Goal: Information Seeking & Learning: Learn about a topic

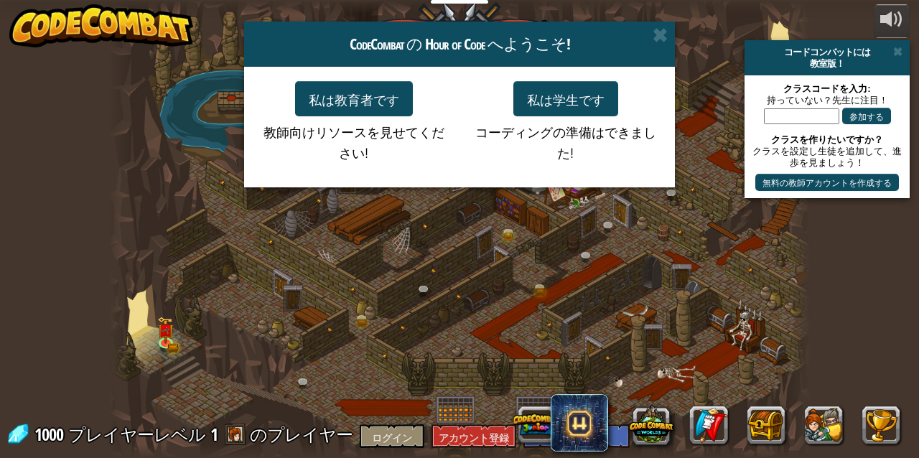
select select "ja"
drag, startPoint x: 0, startPoint y: 0, endPoint x: 531, endPoint y: 362, distance: 642.9
click at [531, 362] on div "CodeCombat の Hour of Code へようこそ! 私は教育者です 教師向けリソースを見せてください! 私は学生です コーディングの準備はできま…" at bounding box center [459, 229] width 919 height 458
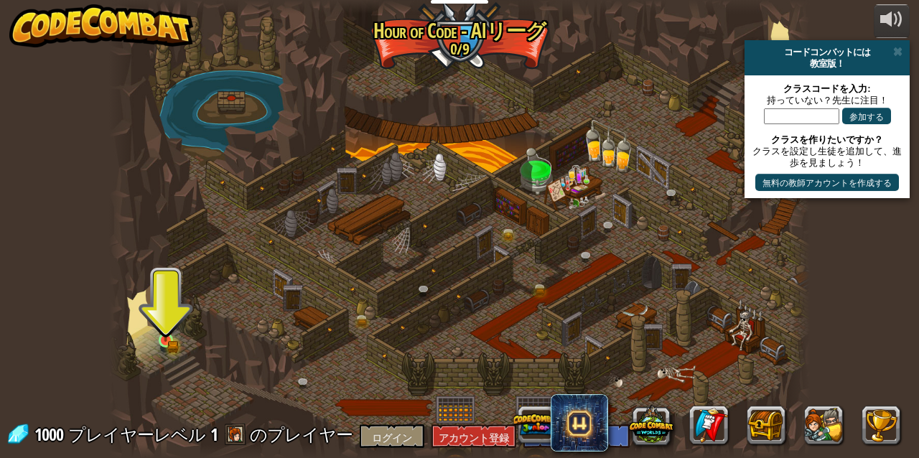
click at [162, 334] on img at bounding box center [165, 323] width 17 height 36
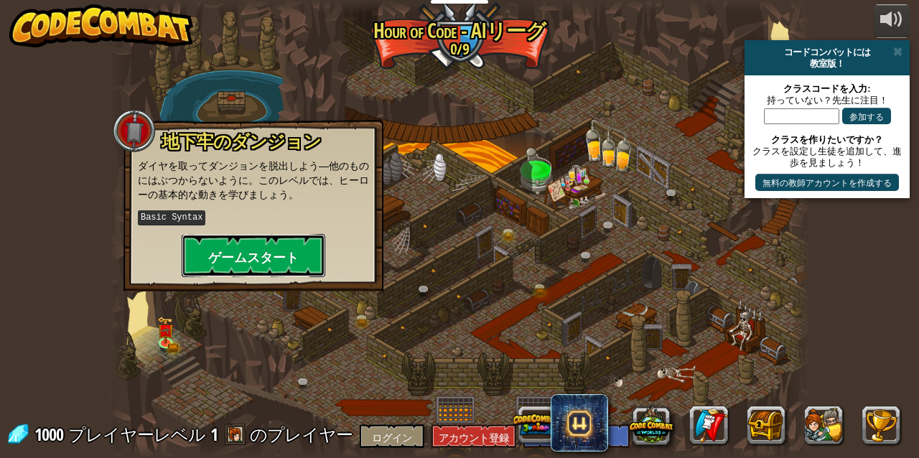
click at [253, 258] on font "ゲームスタート" at bounding box center [253, 257] width 90 height 18
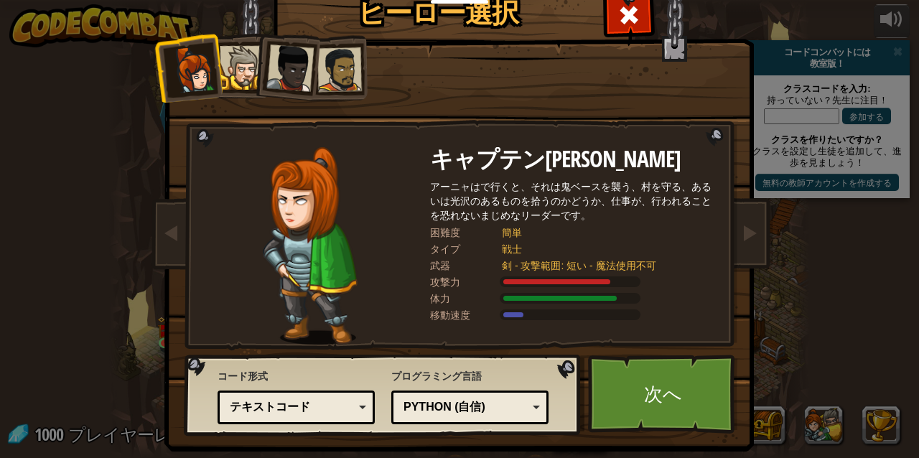
click at [269, 85] on div at bounding box center [289, 67] width 47 height 47
click at [229, 73] on div at bounding box center [242, 68] width 44 height 44
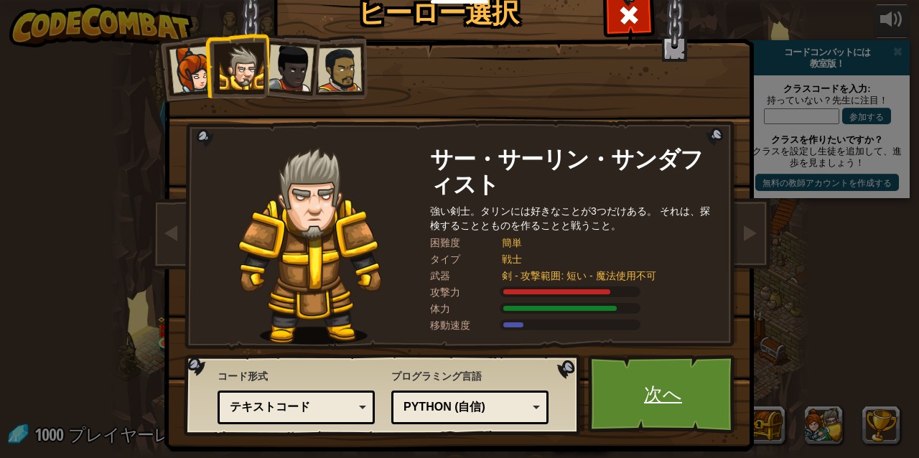
click at [649, 379] on link "次へ" at bounding box center [663, 394] width 150 height 79
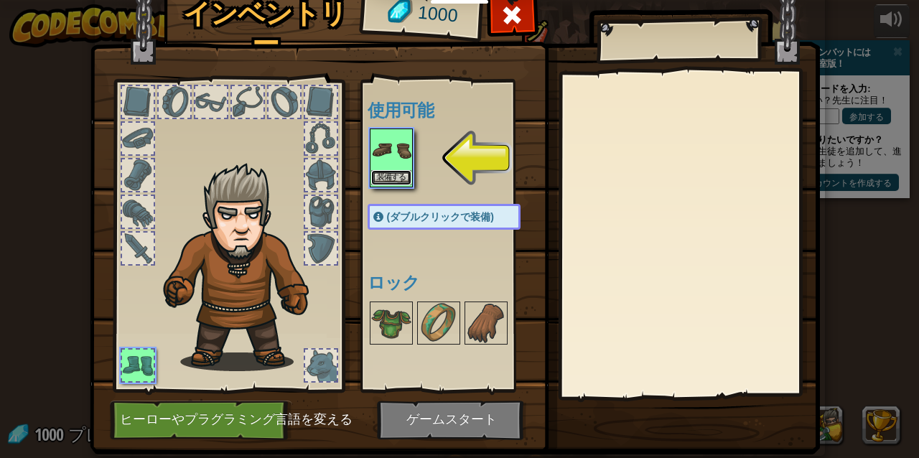
click at [387, 173] on font "装備する" at bounding box center [391, 177] width 29 height 9
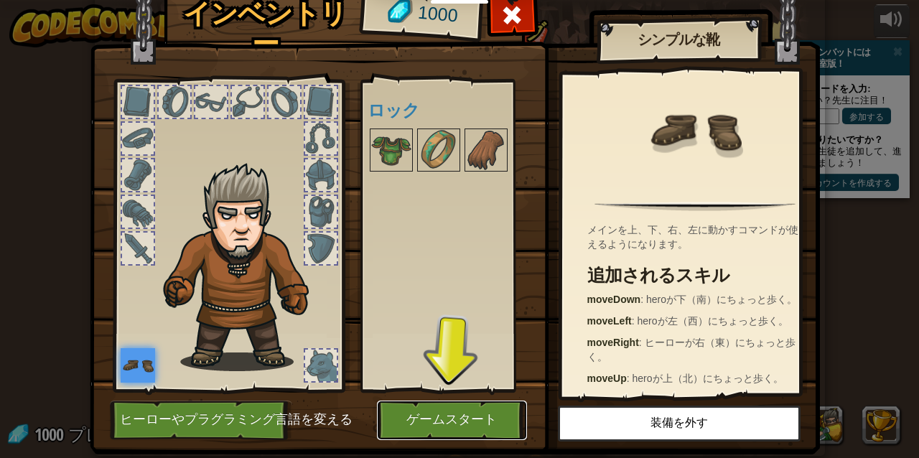
click at [446, 421] on font "ゲームスタート" at bounding box center [451, 420] width 90 height 14
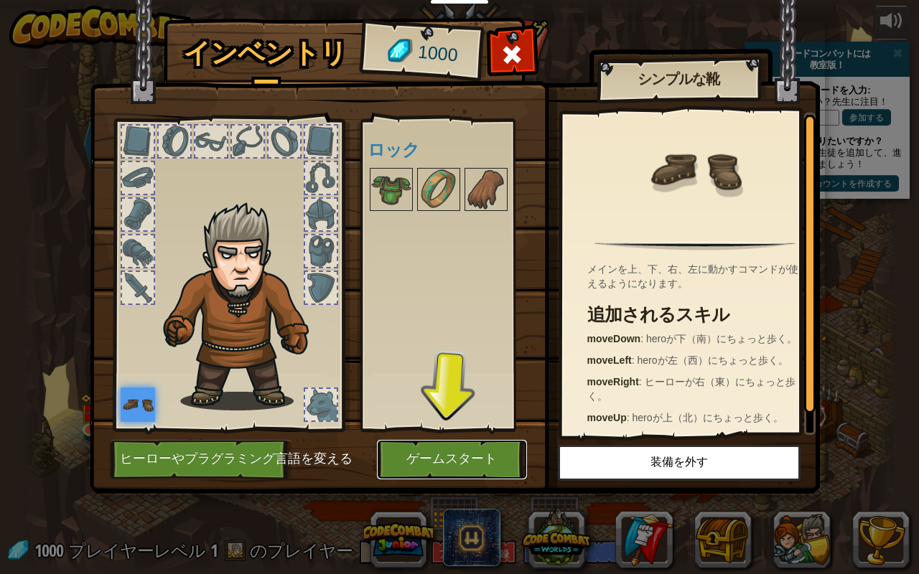
click at [495, 450] on button "ゲームスタート" at bounding box center [452, 459] width 150 height 39
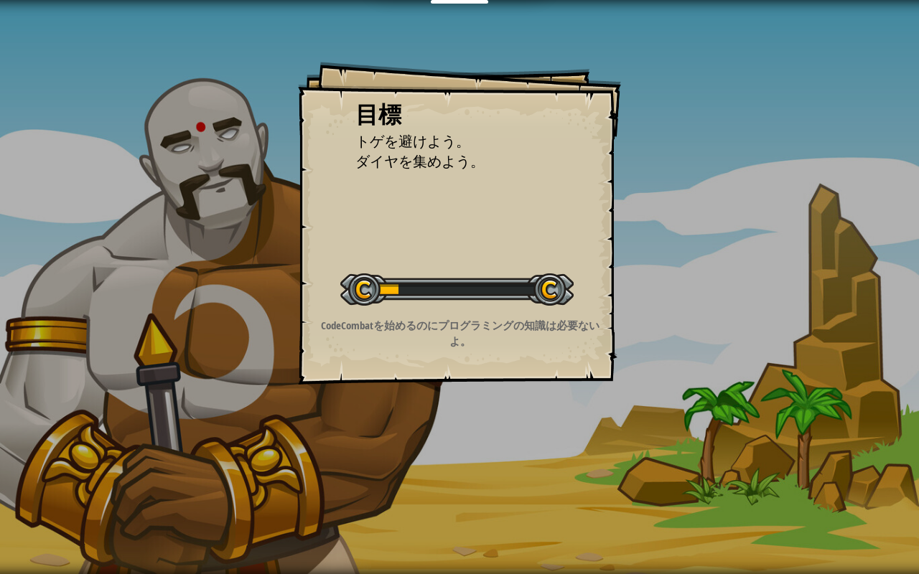
click at [420, 263] on div "レベルスタート" at bounding box center [456, 287] width 233 height 57
click at [483, 335] on p "CodeCombatを始めるのにプログラミングの知識は必要ないよ。" at bounding box center [460, 333] width 288 height 31
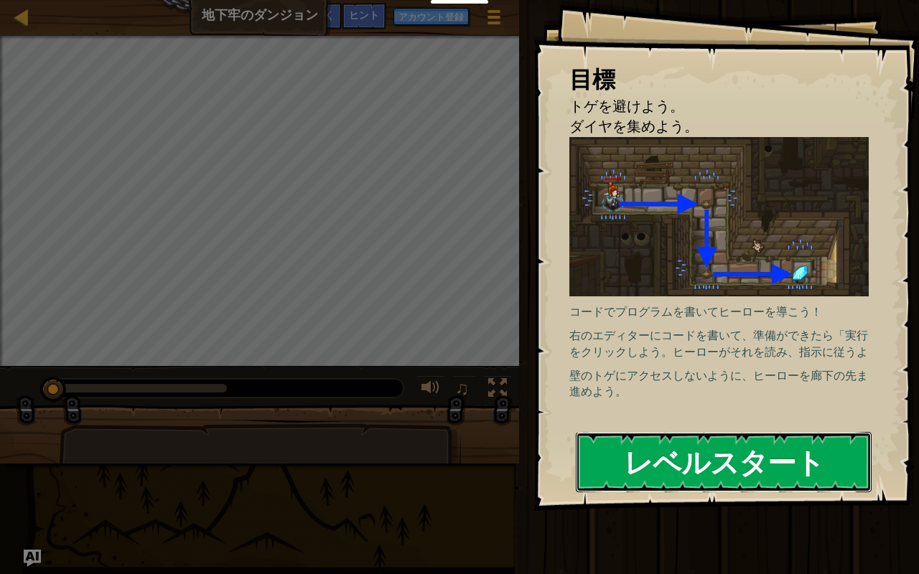
click at [684, 457] on font "レベルスタート" at bounding box center [724, 461] width 200 height 39
click at [624, 434] on button "レベルスタート" at bounding box center [724, 462] width 296 height 60
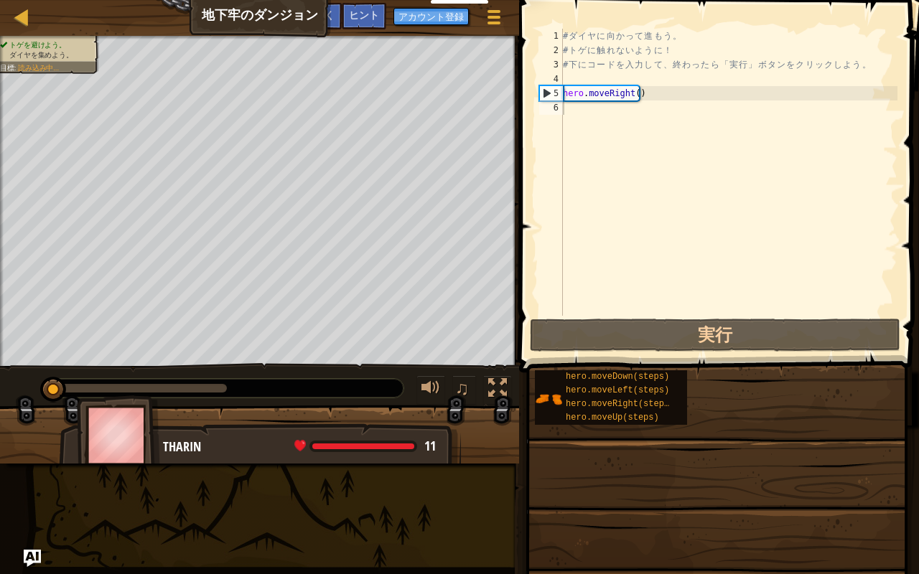
click at [661, 457] on div "教育者 無料アカウントを作成 学校＆学区向けソリューション 教師用ツールキットのプレビュー 基準との整合性 効果検証研究 成功事例 専門的なスキル開発 コード…" at bounding box center [459, 287] width 919 height 574
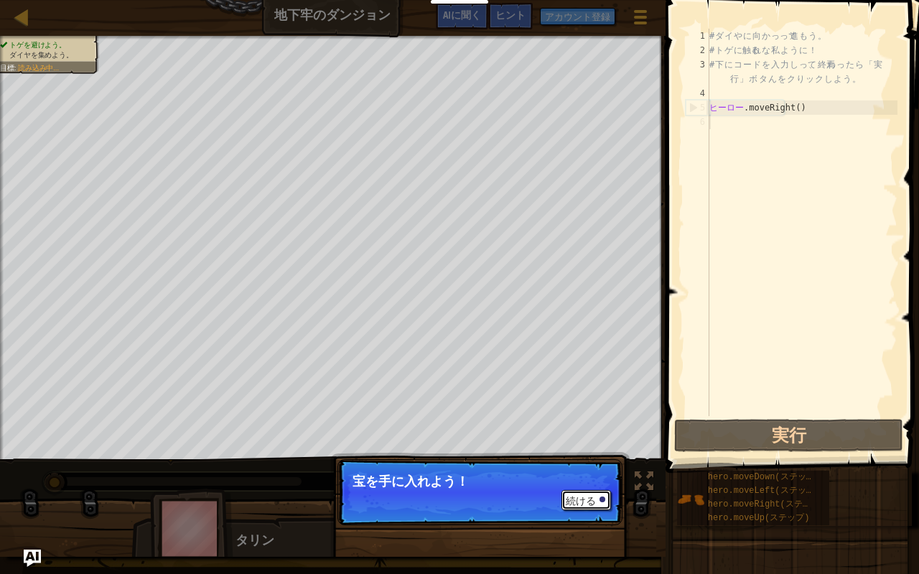
click at [594, 457] on font "続ける" at bounding box center [581, 500] width 30 height 11
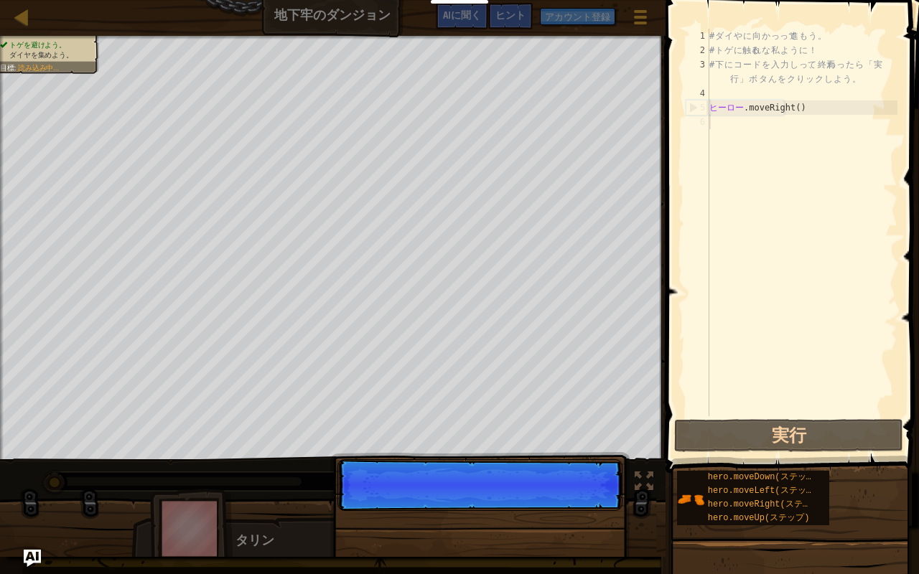
scroll to position [6, 0]
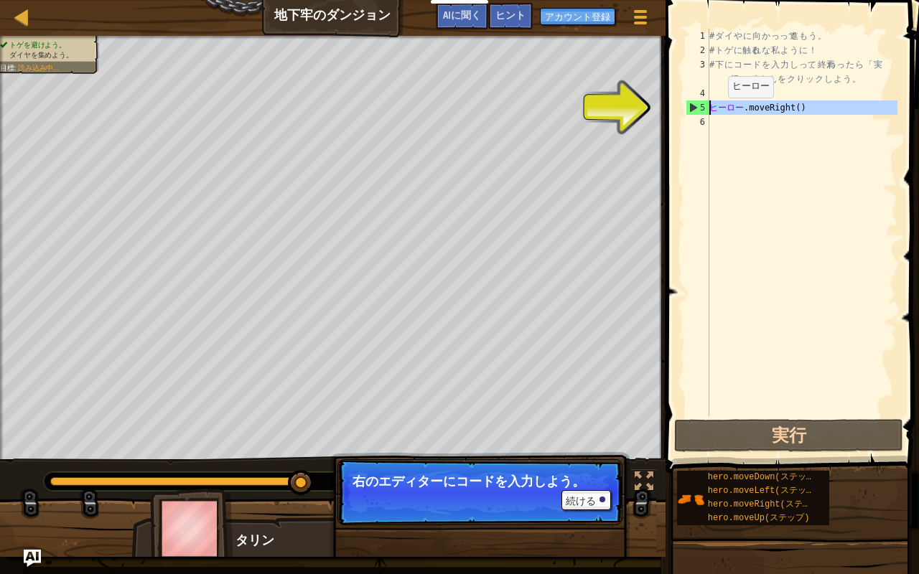
click at [697, 101] on div "5" at bounding box center [697, 107] width 23 height 14
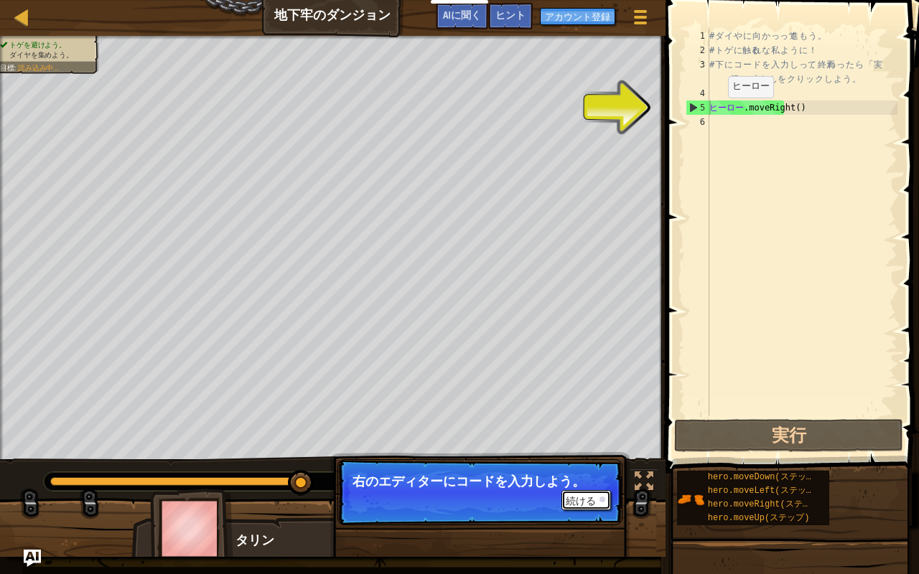
click at [602, 457] on div at bounding box center [602, 500] width 6 height 6
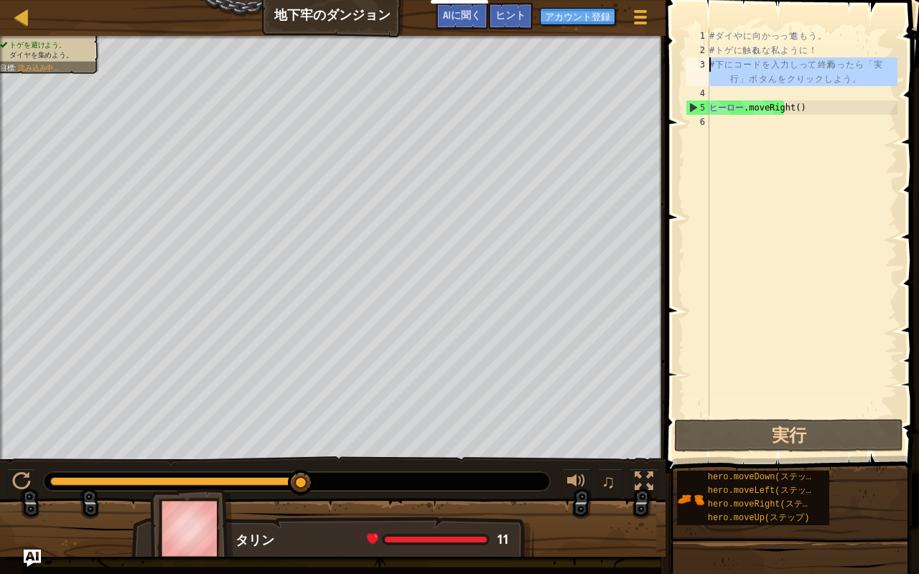
click at [703, 61] on font "3" at bounding box center [702, 65] width 5 height 10
click at [700, 63] on font "3" at bounding box center [702, 65] width 5 height 10
click at [705, 112] on div "5" at bounding box center [697, 107] width 23 height 14
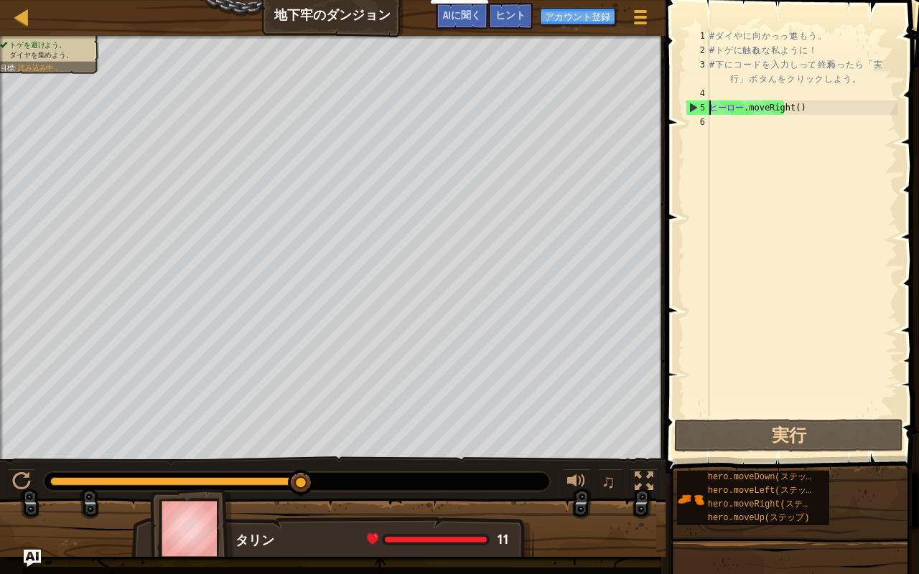
click at [695, 105] on div "5" at bounding box center [697, 107] width 23 height 14
click at [761, 435] on button "実行" at bounding box center [788, 435] width 229 height 33
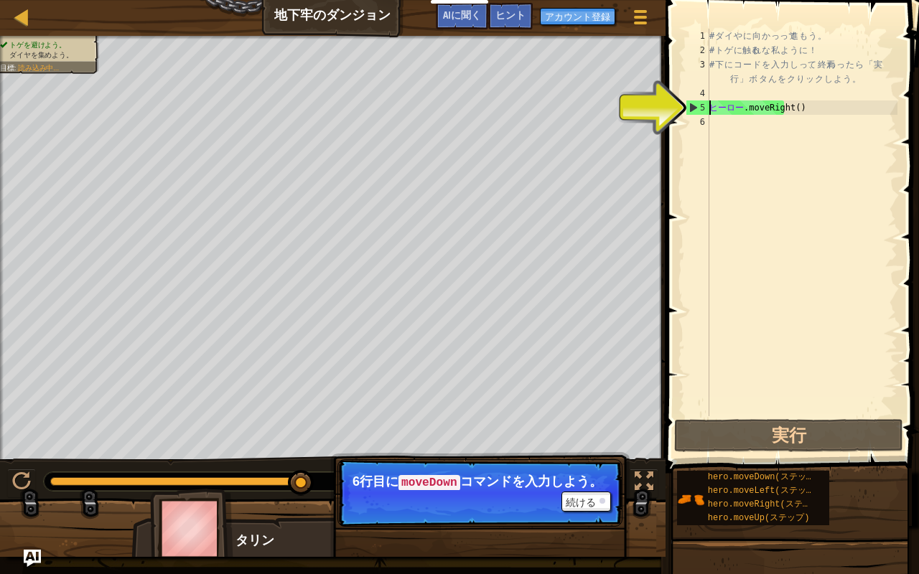
click at [693, 110] on div "5" at bounding box center [697, 107] width 23 height 14
click at [576, 457] on font "続ける" at bounding box center [581, 502] width 30 height 11
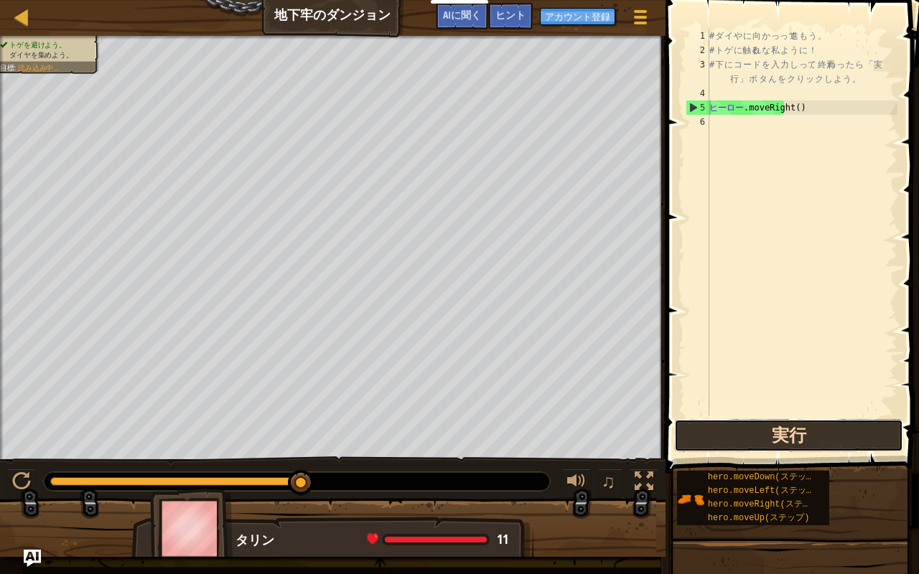
click at [812, 434] on button "実行" at bounding box center [788, 435] width 229 height 33
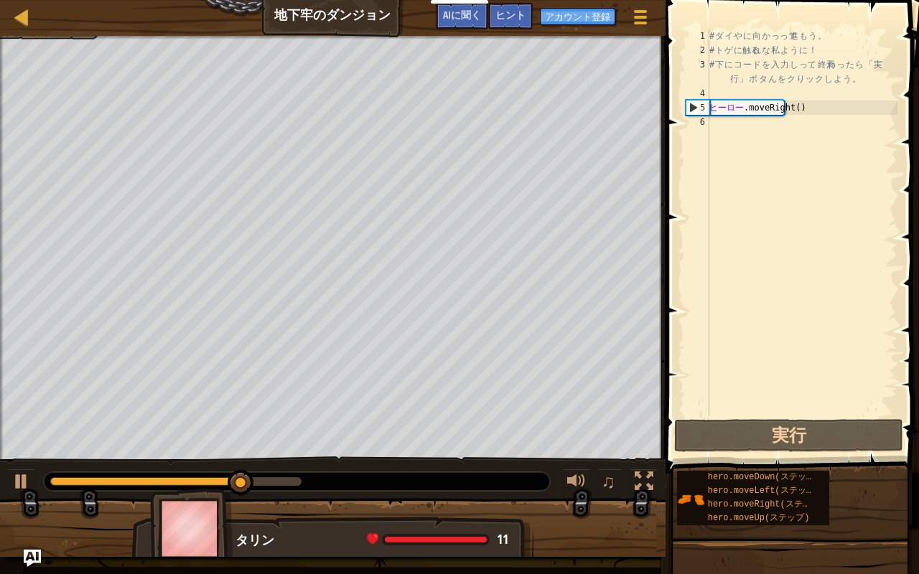
click at [703, 47] on font "2" at bounding box center [702, 50] width 5 height 10
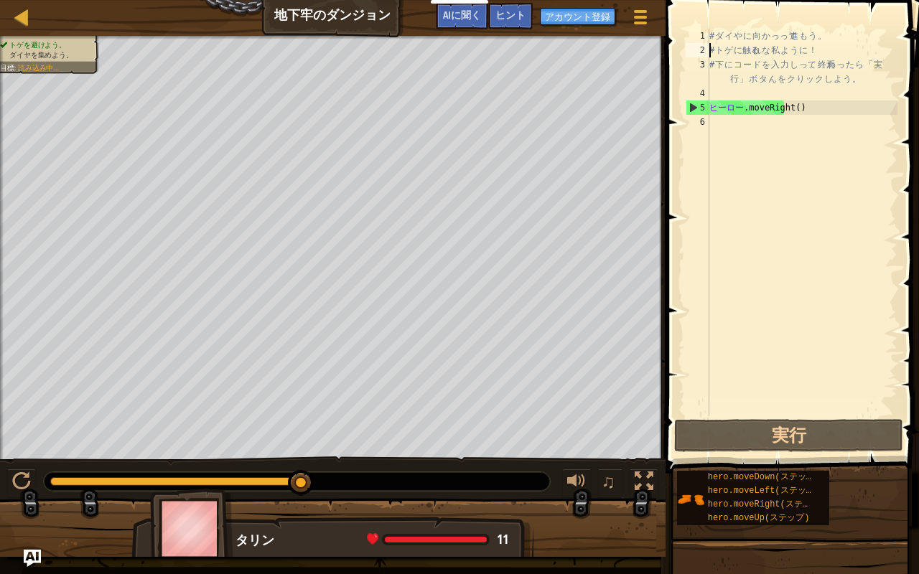
click at [703, 52] on font "2" at bounding box center [702, 50] width 5 height 10
click at [703, 48] on font "2" at bounding box center [702, 50] width 5 height 10
click at [711, 37] on div "# ダ イ や に 向 か っ って 進 も う 。 # ト ゲ に 触る れ な 私 よ う に ！ # 下 に コ ー ド を 入 力 し って 、 終焉…" at bounding box center [801, 237] width 191 height 416
click at [706, 111] on div "5" at bounding box center [697, 107] width 23 height 14
click at [704, 105] on font "5" at bounding box center [702, 108] width 5 height 10
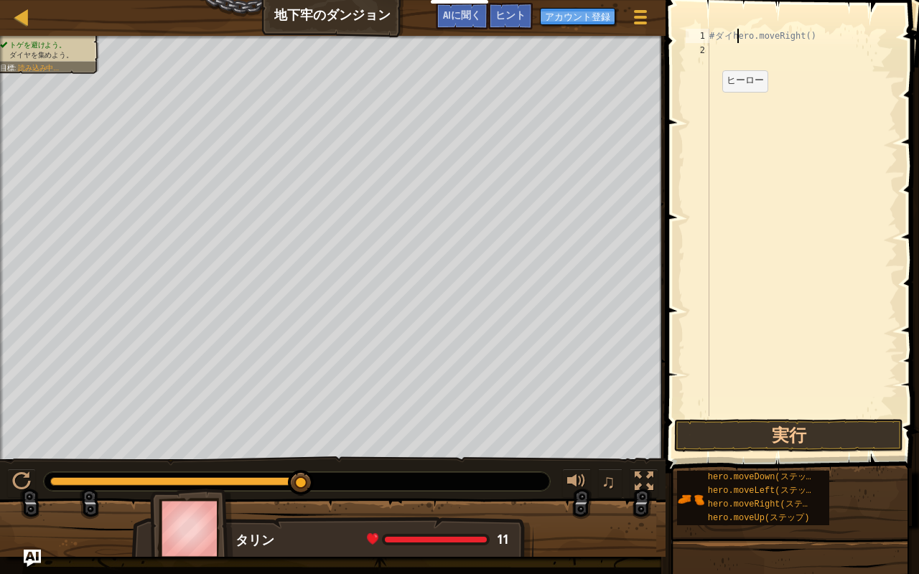
type textarea "hero.moveRight()"
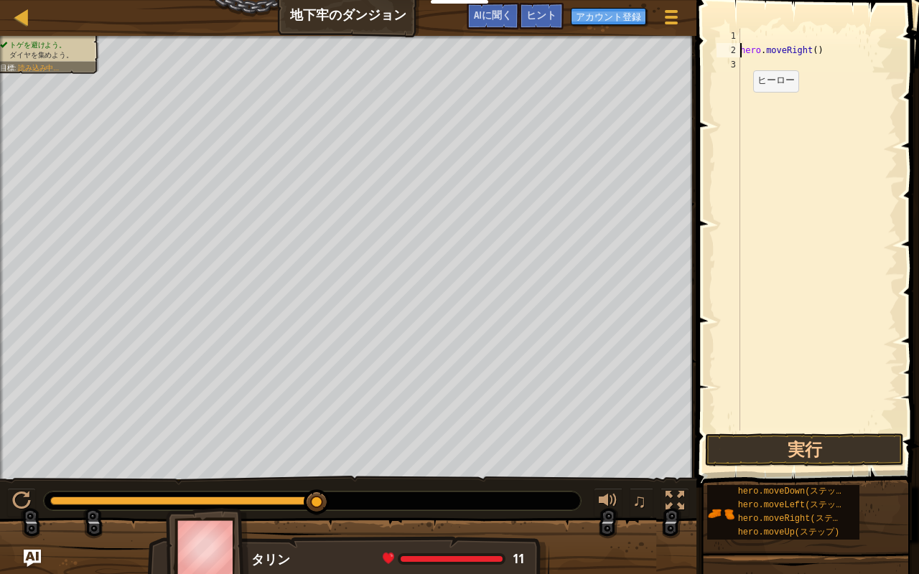
click at [749, 429] on div "hero . moveRight ( )" at bounding box center [817, 244] width 160 height 431
click at [840, 451] on button "実行" at bounding box center [804, 449] width 199 height 33
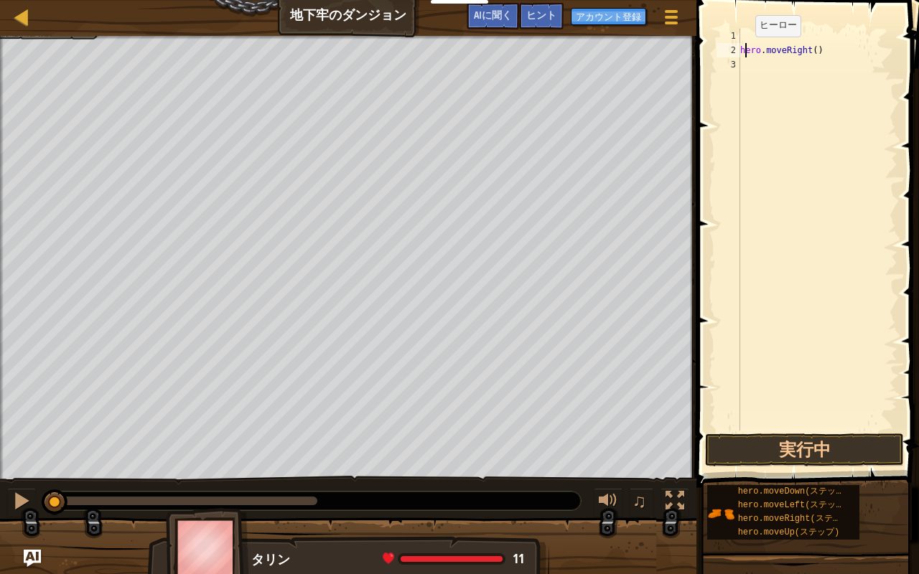
click at [743, 51] on div "hero . moveRight ( )" at bounding box center [817, 244] width 160 height 431
click at [731, 50] on font "2" at bounding box center [733, 50] width 5 height 10
type textarea "hero.moveRight()"
click at [751, 449] on button "実行中" at bounding box center [804, 449] width 199 height 33
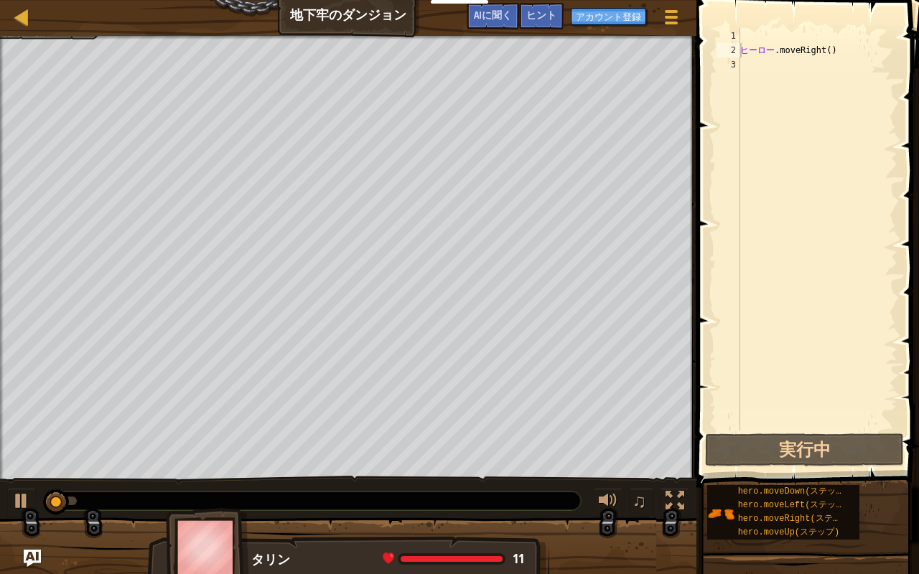
drag, startPoint x: 403, startPoint y: 555, endPoint x: 478, endPoint y: 521, distance: 82.9
click at [478, 457] on div "タリン 11 x: 7 y: 18 x: 18 y: 18" at bounding box center [348, 547] width 696 height 57
